Goal: Transaction & Acquisition: Purchase product/service

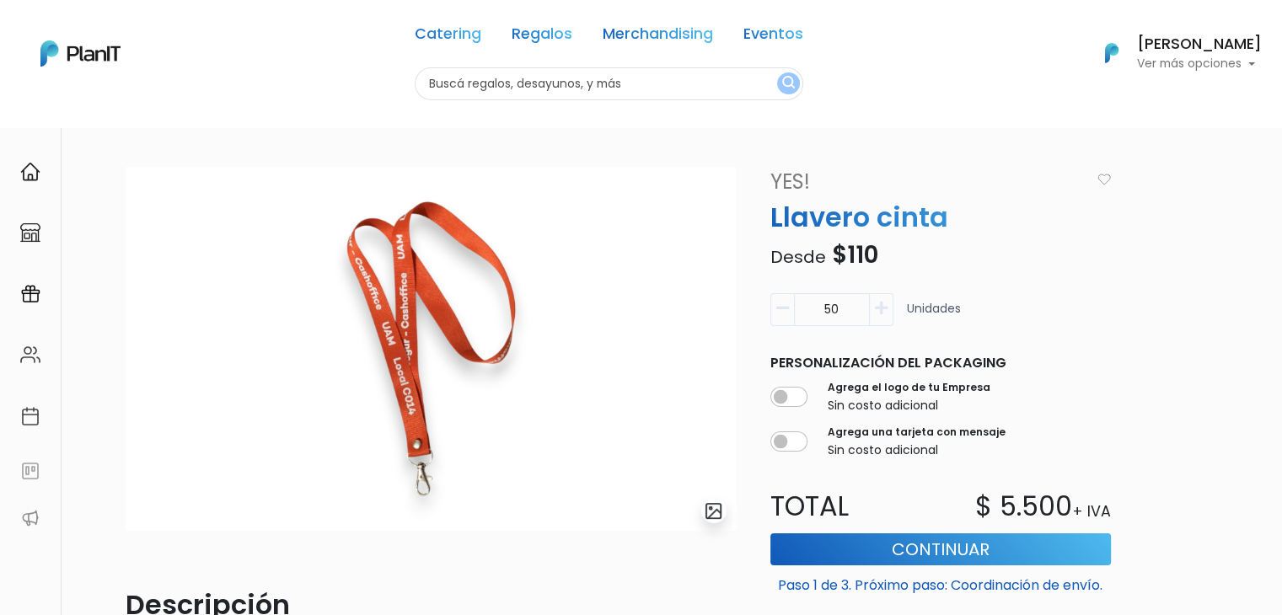
click at [475, 88] on input "text" at bounding box center [609, 83] width 389 height 33
type input "pez"
click at [777, 73] on button "submit" at bounding box center [788, 84] width 23 height 22
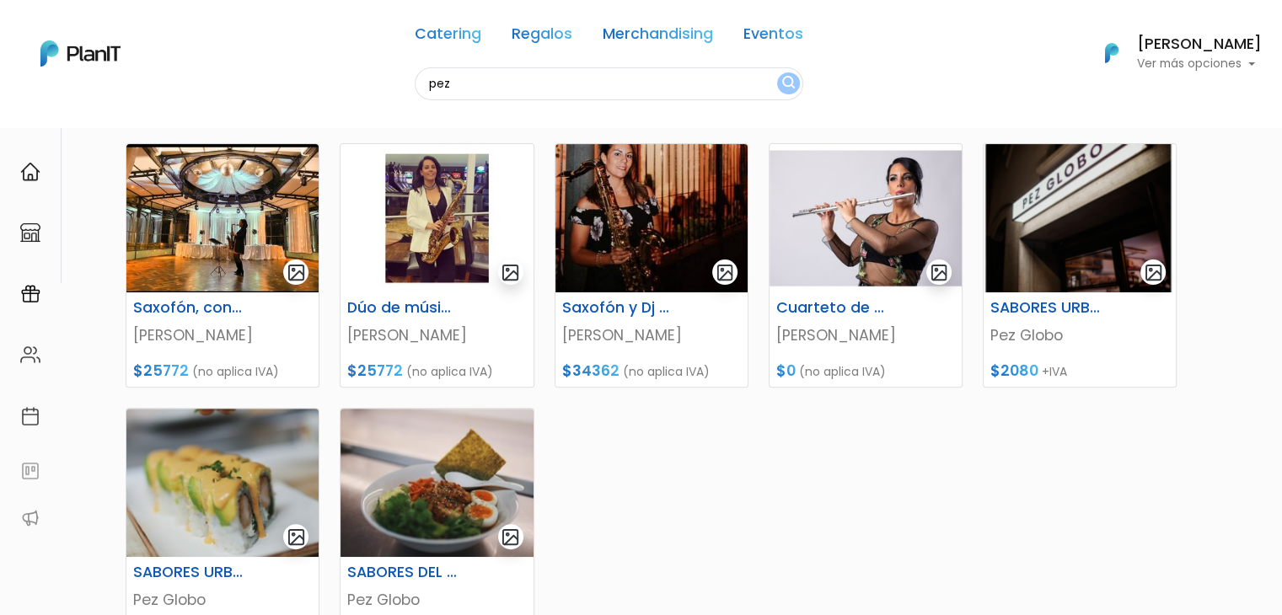
scroll to position [456, 0]
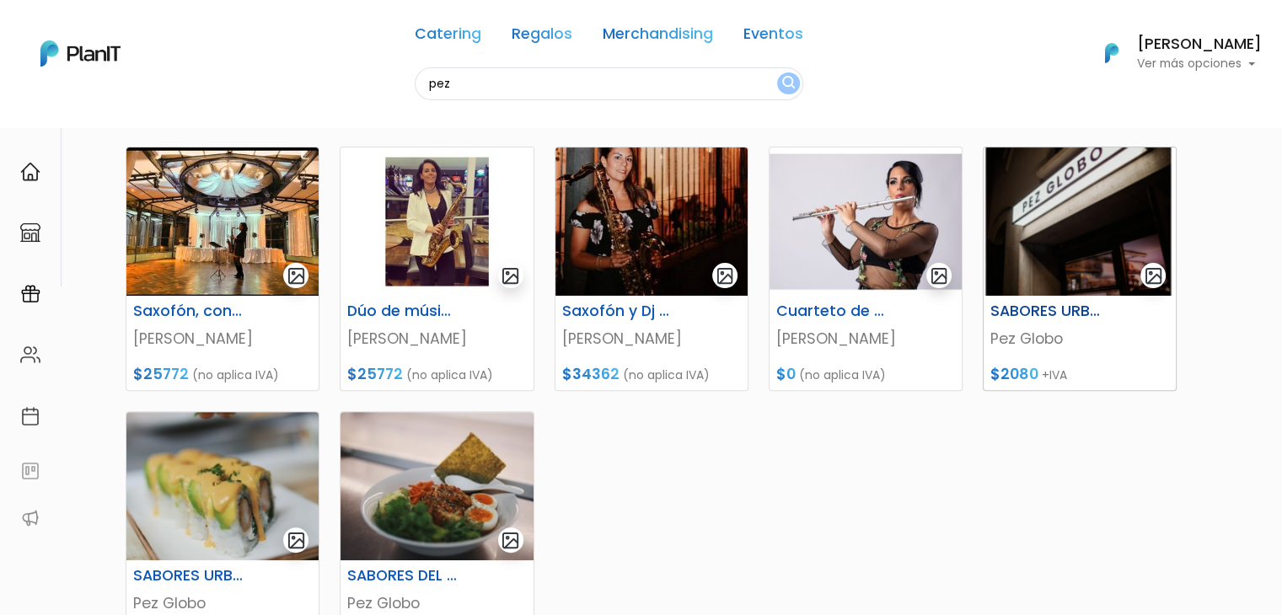
click at [1073, 219] on img at bounding box center [1080, 222] width 192 height 148
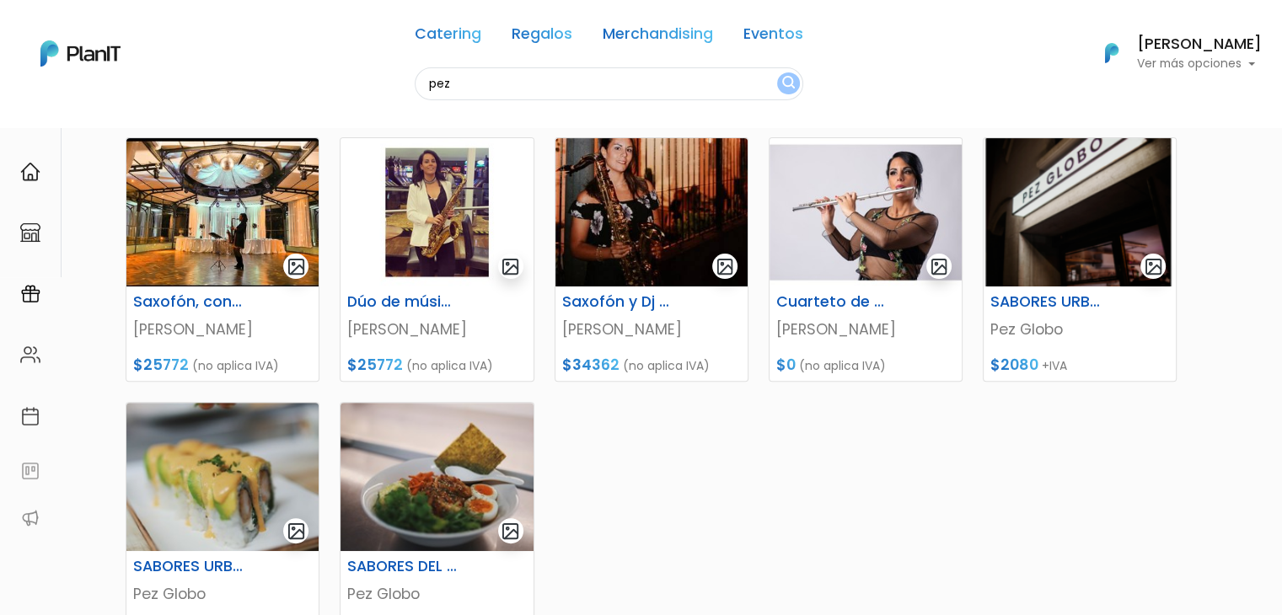
scroll to position [482, 0]
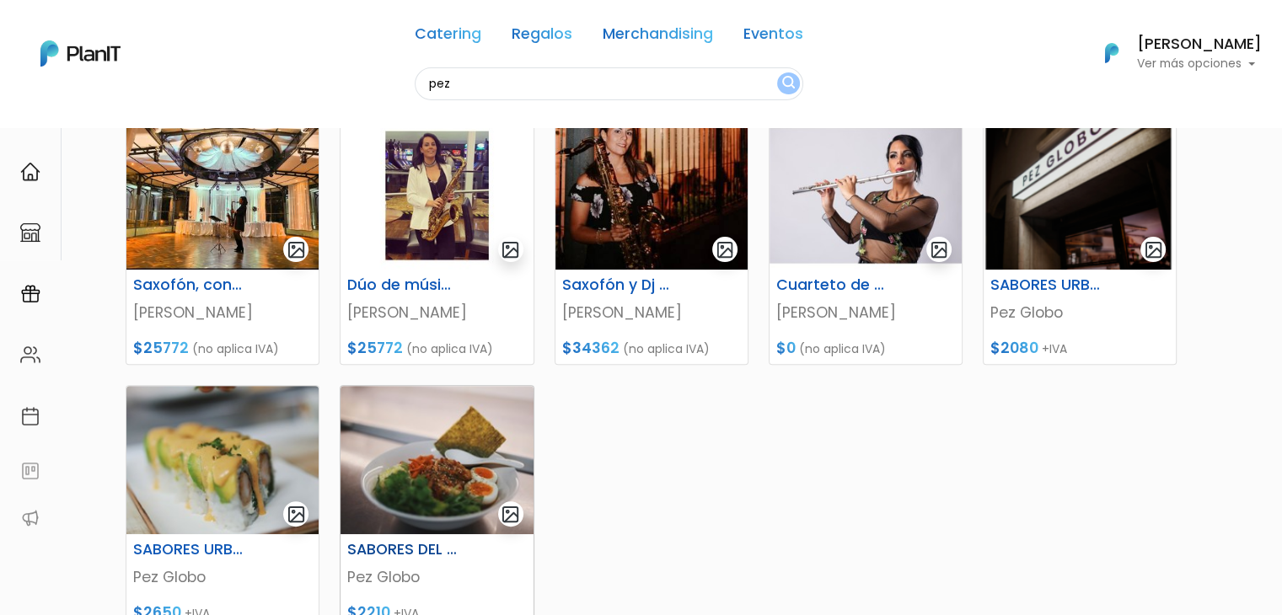
click at [477, 457] on img at bounding box center [437, 460] width 192 height 148
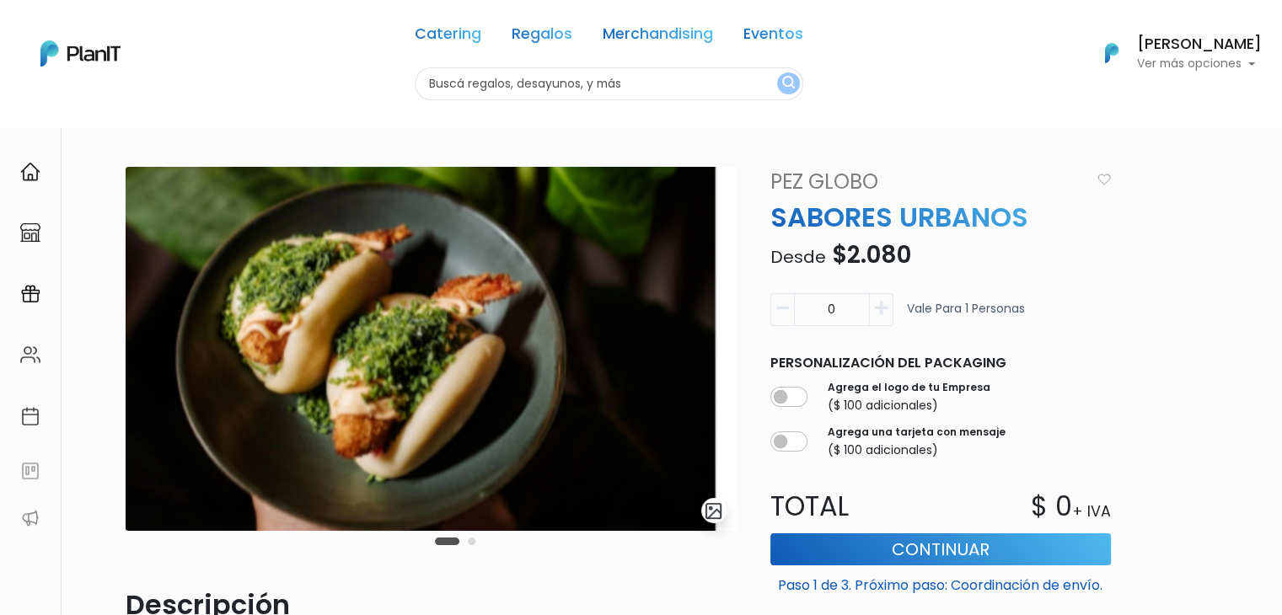
click at [469, 540] on button "Carousel Page 2" at bounding box center [472, 542] width 8 height 8
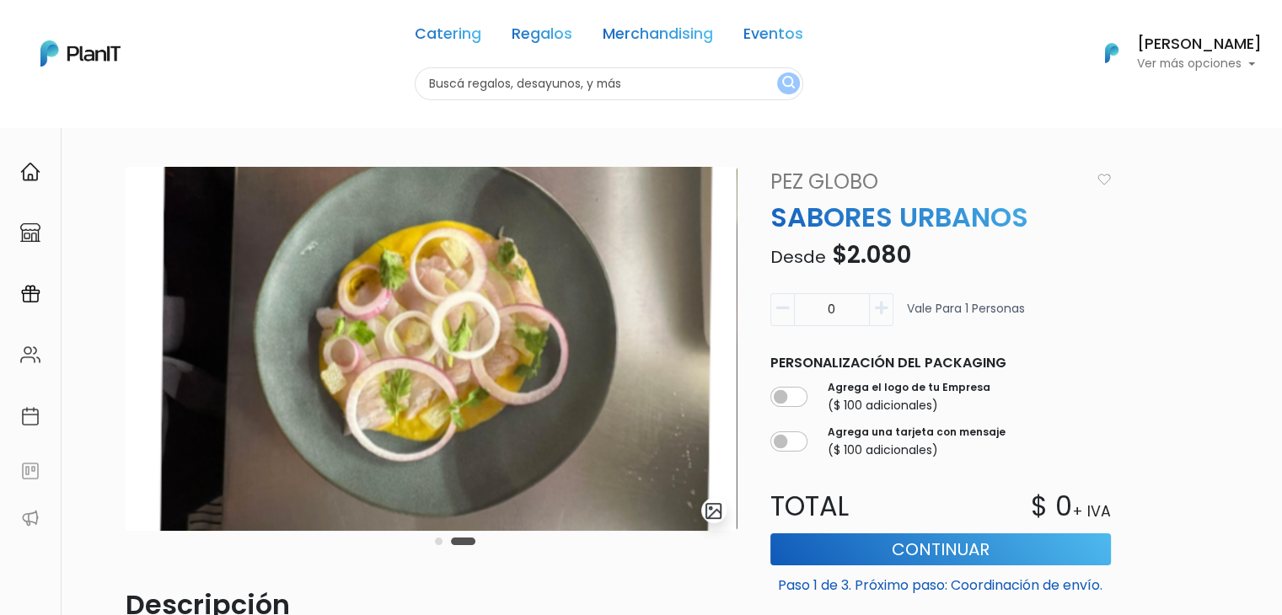
click at [436, 537] on div "Carousel Pagination" at bounding box center [455, 541] width 49 height 20
click at [440, 542] on button "Carousel Page 1" at bounding box center [439, 542] width 8 height 8
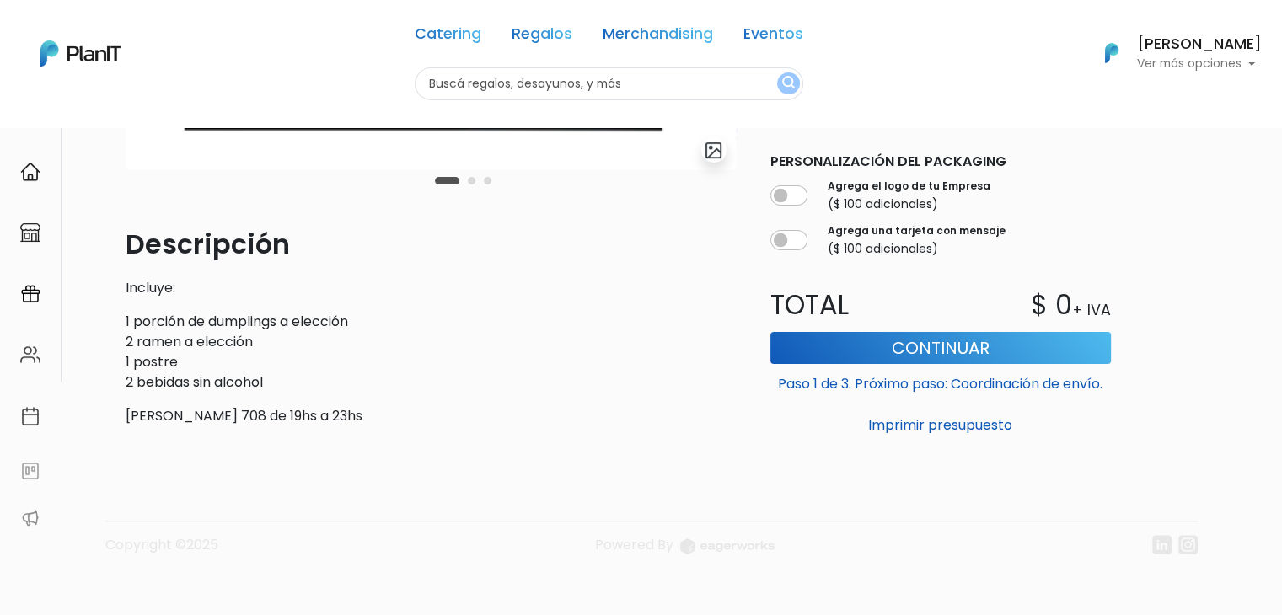
scroll to position [368, 0]
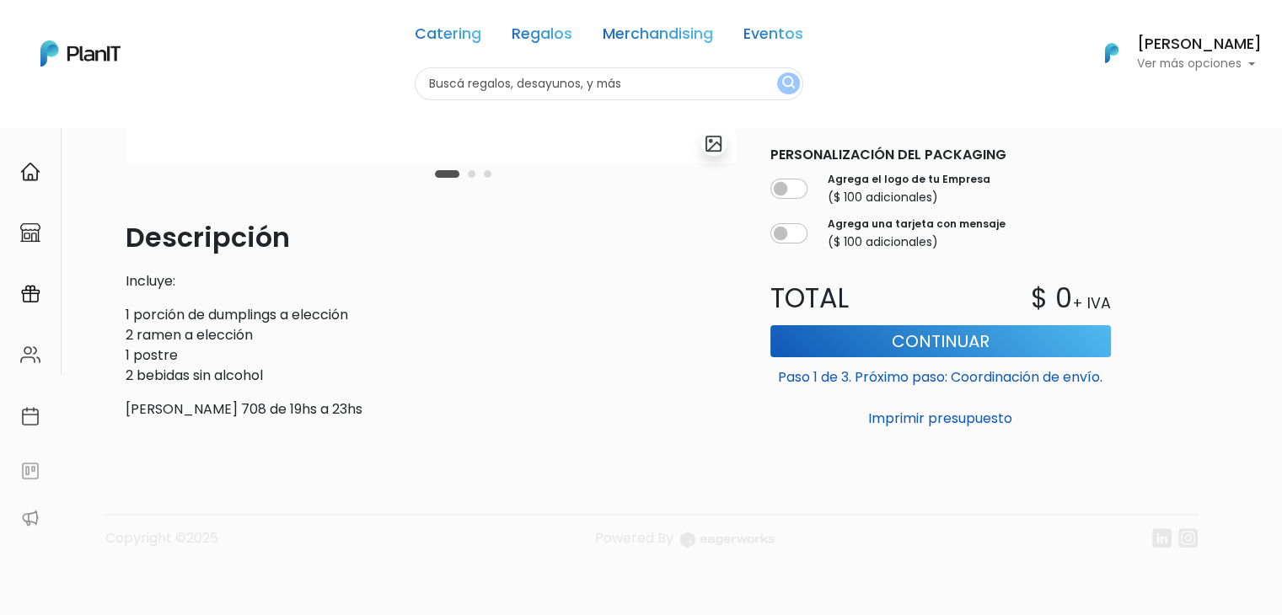
click at [250, 409] on p "[PERSON_NAME] 708 de 19hs a 23hs" at bounding box center [431, 410] width 611 height 20
click at [250, 409] on p "Benito Blanco 708 de 19hs a 23hs" at bounding box center [431, 410] width 611 height 20
copy div "Benito Blanco 708 de 19hs a 23hs"
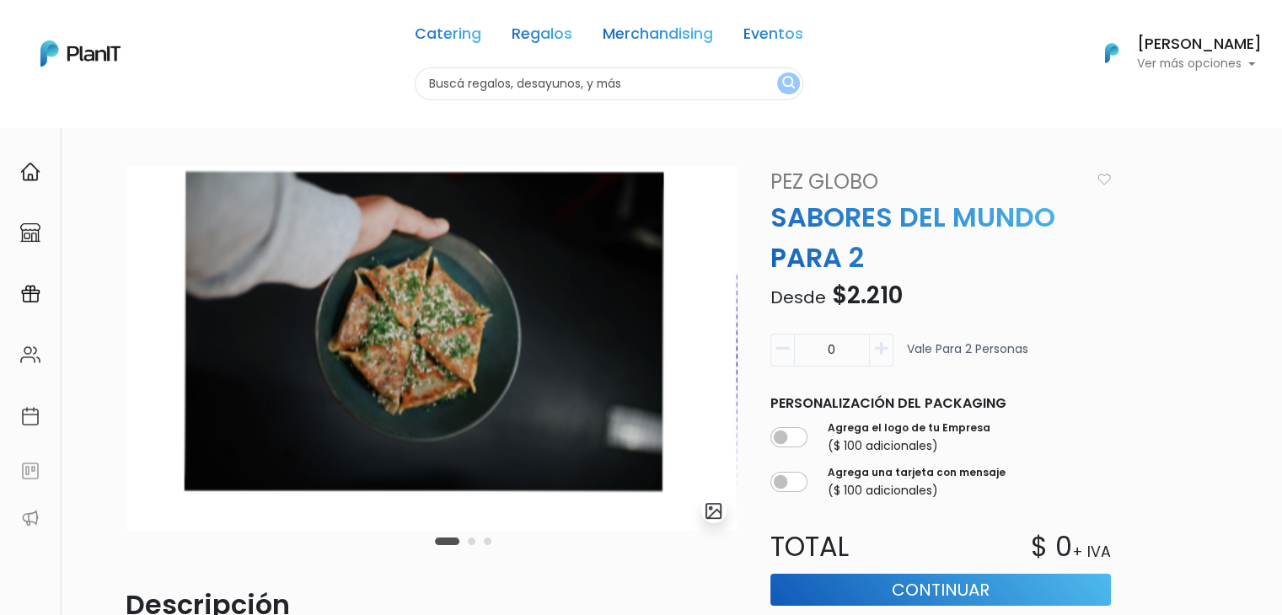
click at [809, 183] on link "Pez Globo" at bounding box center [925, 182] width 331 height 30
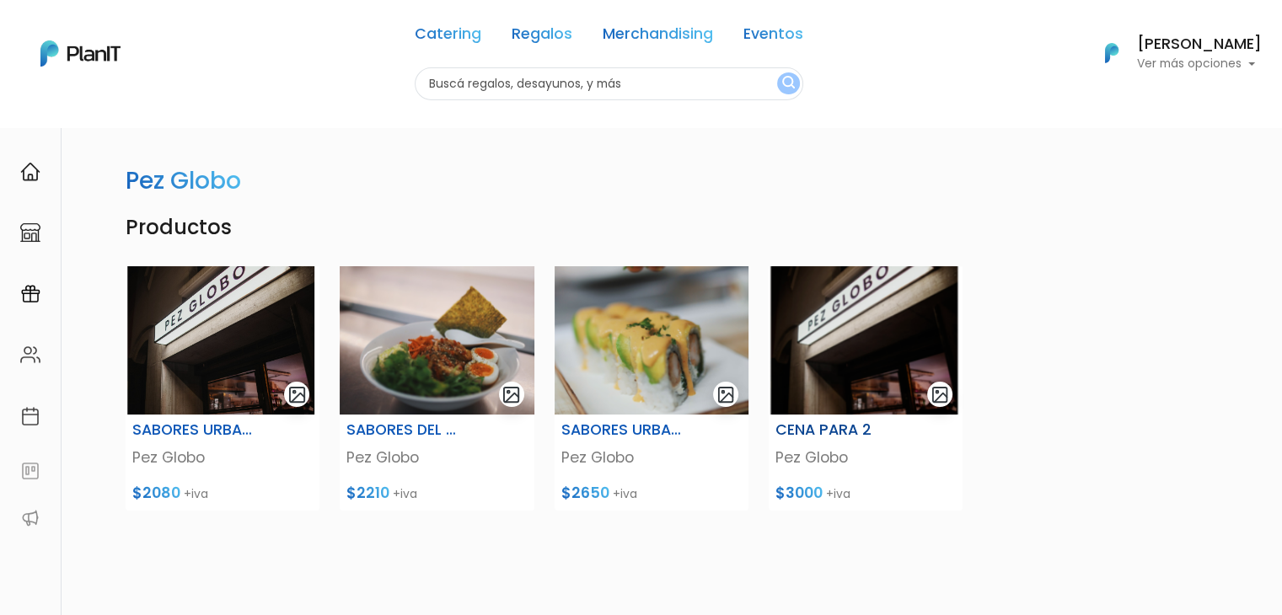
click at [895, 352] on img at bounding box center [866, 340] width 194 height 148
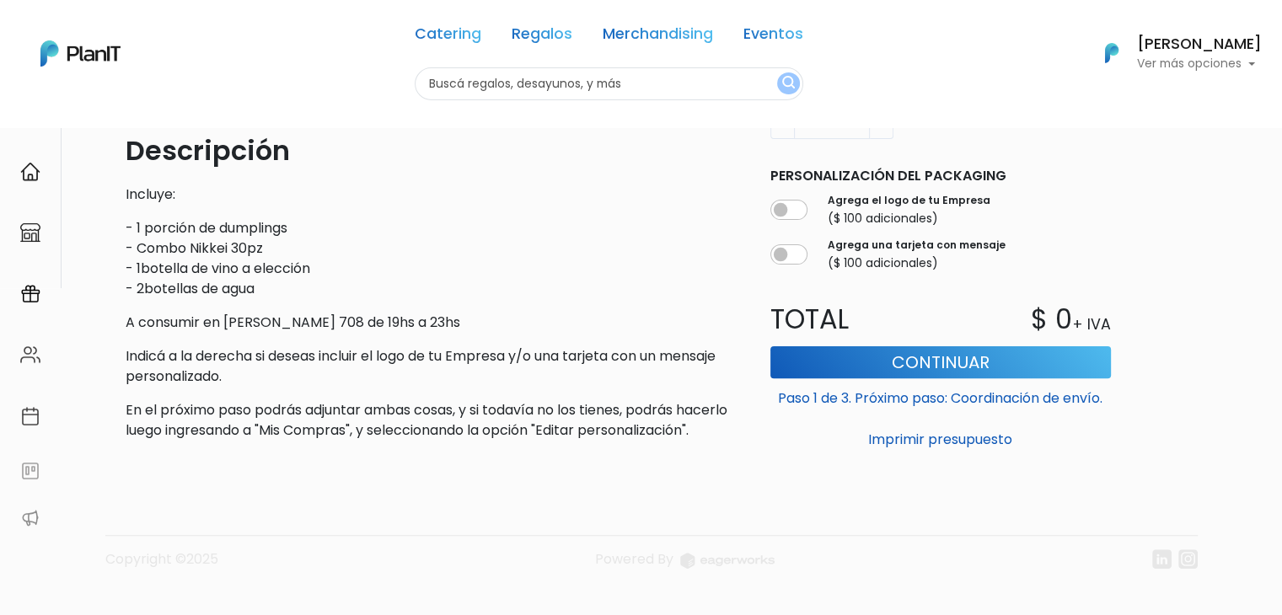
scroll to position [496, 0]
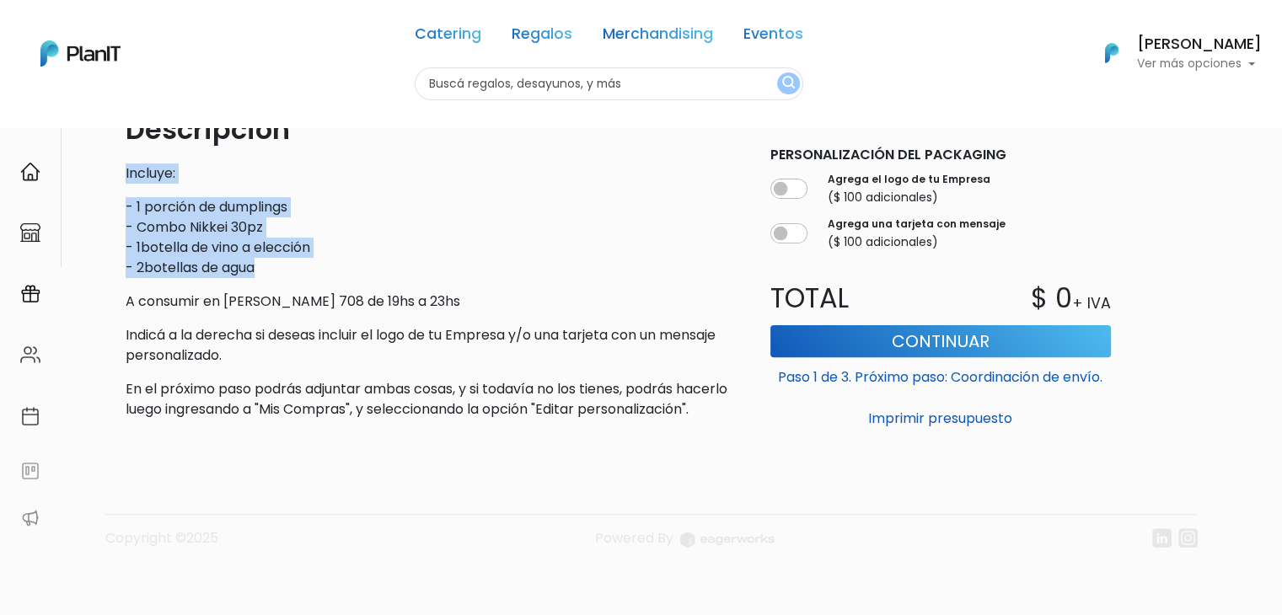
drag, startPoint x: 302, startPoint y: 246, endPoint x: 105, endPoint y: 153, distance: 218.0
click at [105, 153] on div "slide 1 of 1 Descripción Incluye: - 1 porción de dumplings - Combo Nikkei 30pz …" at bounding box center [641, 133] width 1113 height 965
copy div "Incluye: - 1 porción de dumplings - Combo Nikkei 30pz - 1botella de vino a elec…"
